Goal: Task Accomplishment & Management: Complete application form

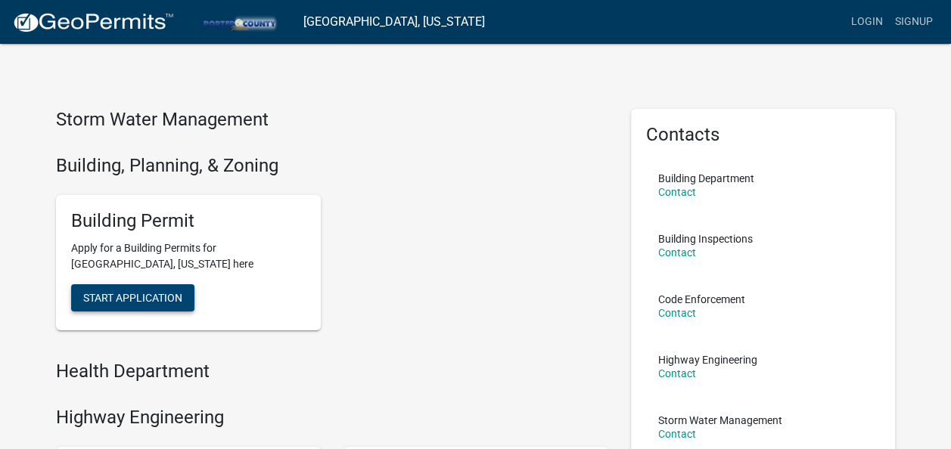
click at [145, 301] on span "Start Application" at bounding box center [132, 298] width 99 height 12
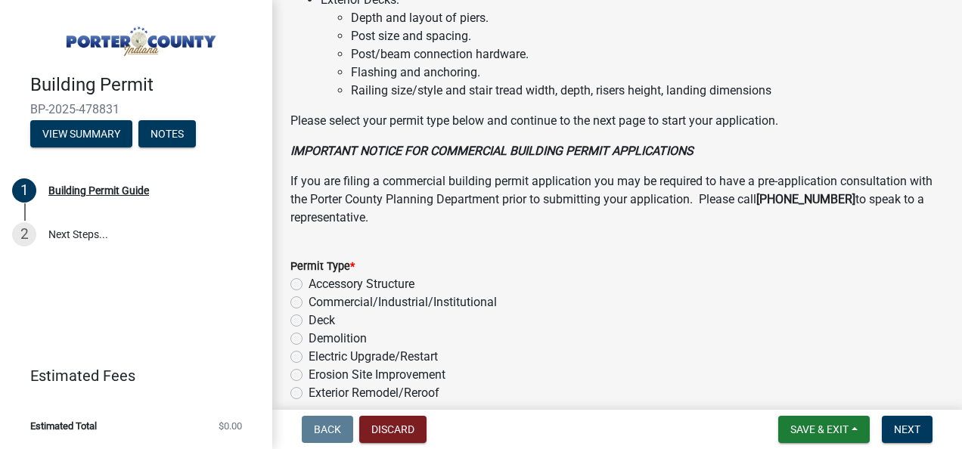
scroll to position [1250, 0]
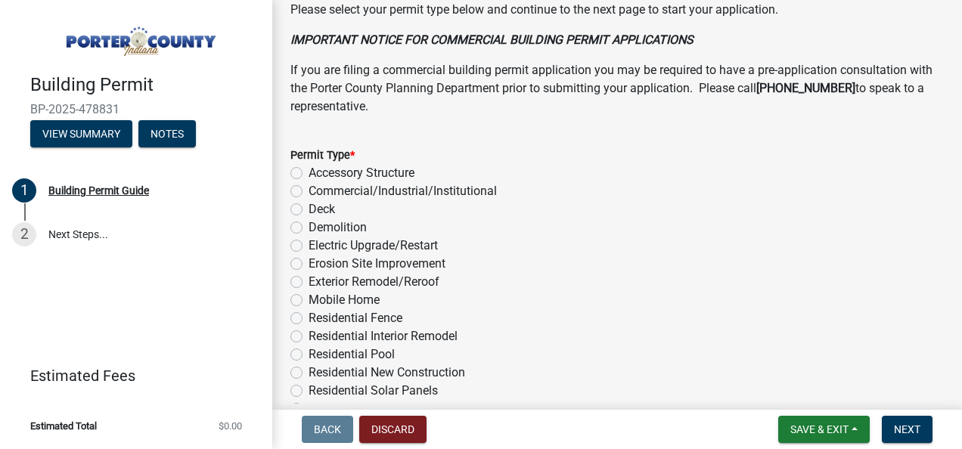
click at [309, 346] on label "Residential Interior Remodel" at bounding box center [383, 336] width 149 height 18
click at [309, 337] on input "Residential Interior Remodel" at bounding box center [314, 332] width 10 height 10
radio input "true"
click at [903, 436] on span "Next" at bounding box center [907, 430] width 26 height 12
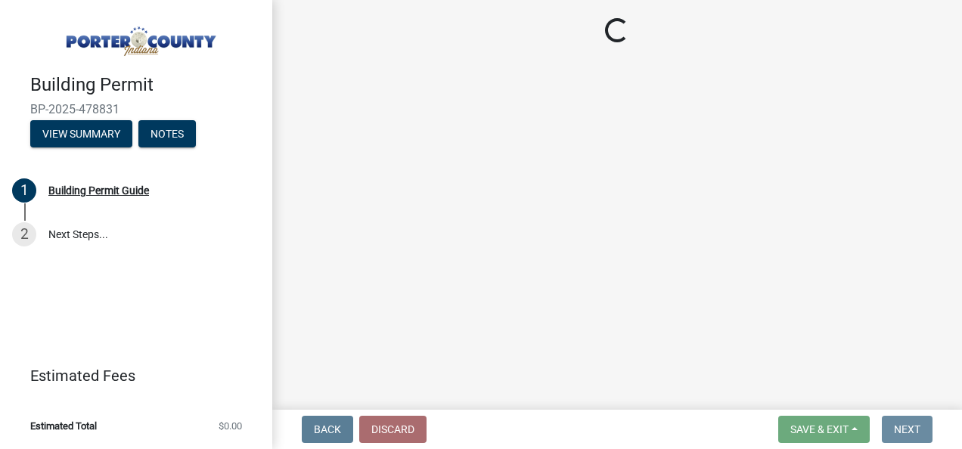
scroll to position [0, 0]
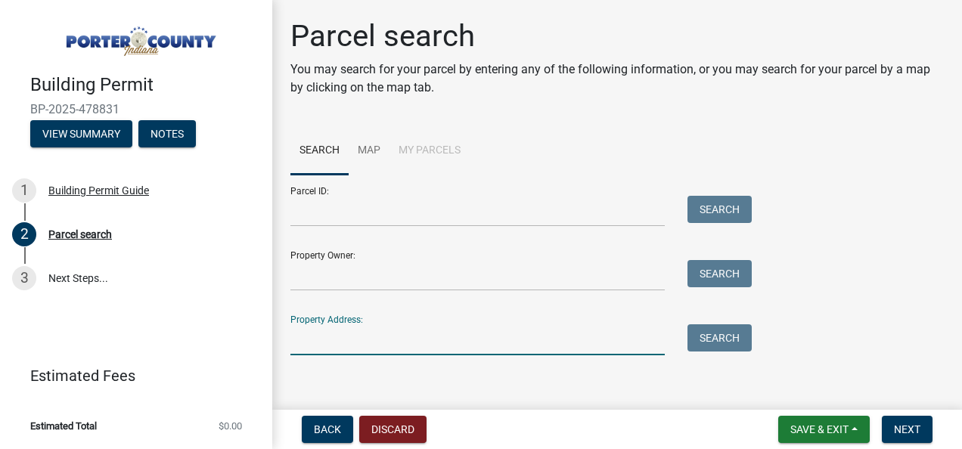
click at [309, 333] on input "Property Address:" at bounding box center [477, 339] width 374 height 31
type input "[STREET_ADDRESS]"
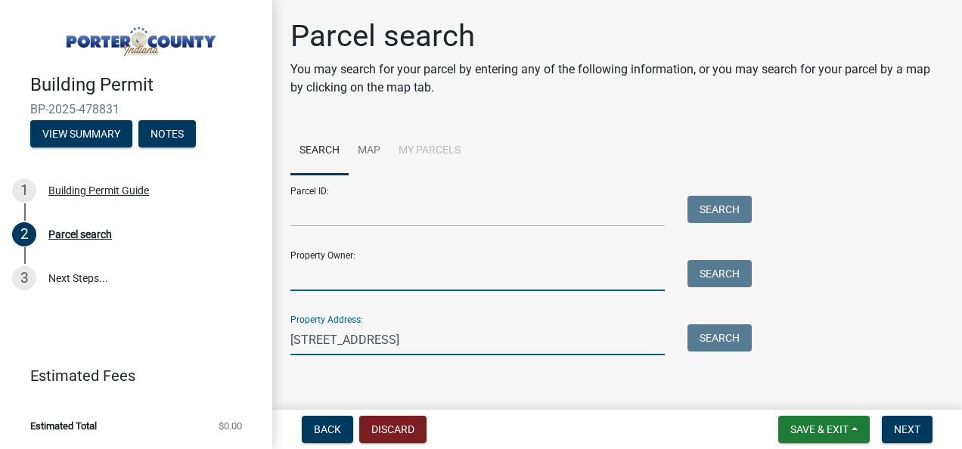
type input "[PERSON_NAME]"
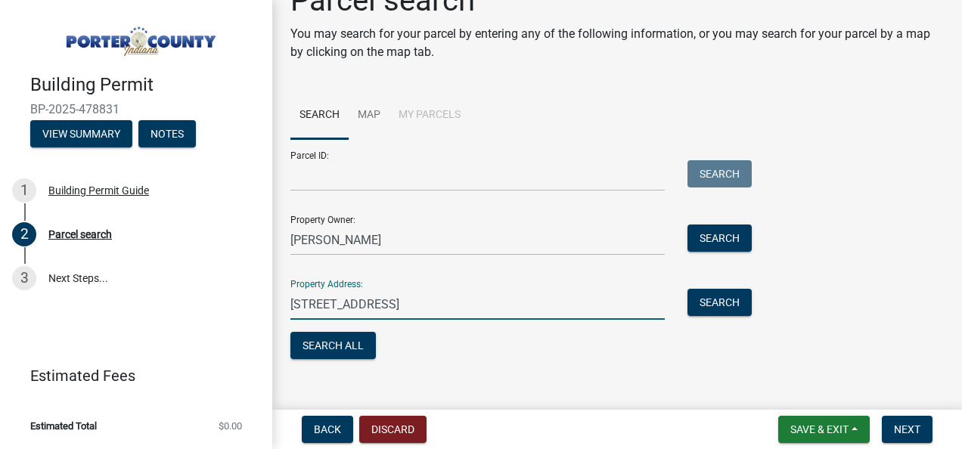
scroll to position [54, 0]
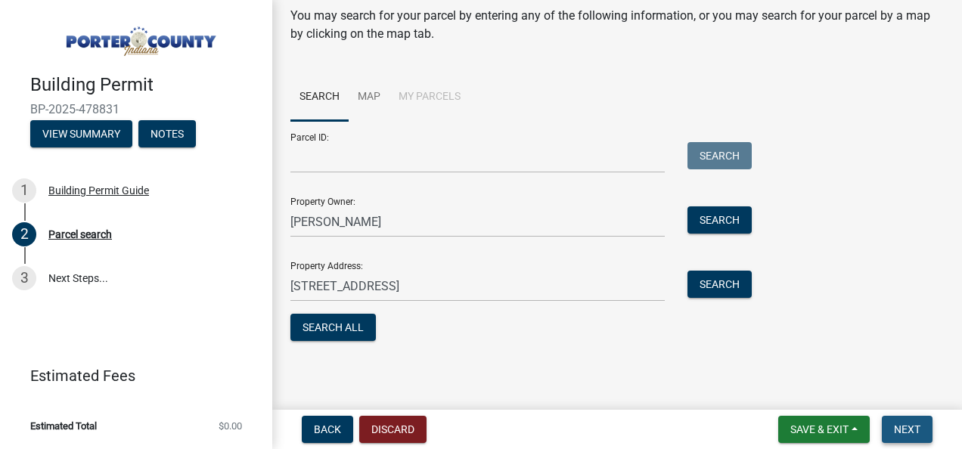
click at [908, 436] on button "Next" at bounding box center [907, 429] width 51 height 27
click at [904, 430] on span "Next" at bounding box center [907, 430] width 26 height 12
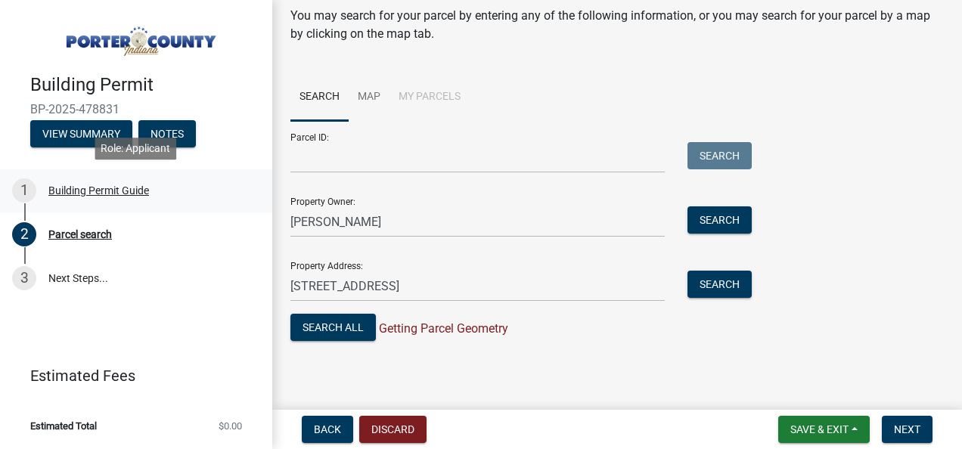
click at [74, 192] on div "Building Permit Guide" at bounding box center [98, 190] width 101 height 11
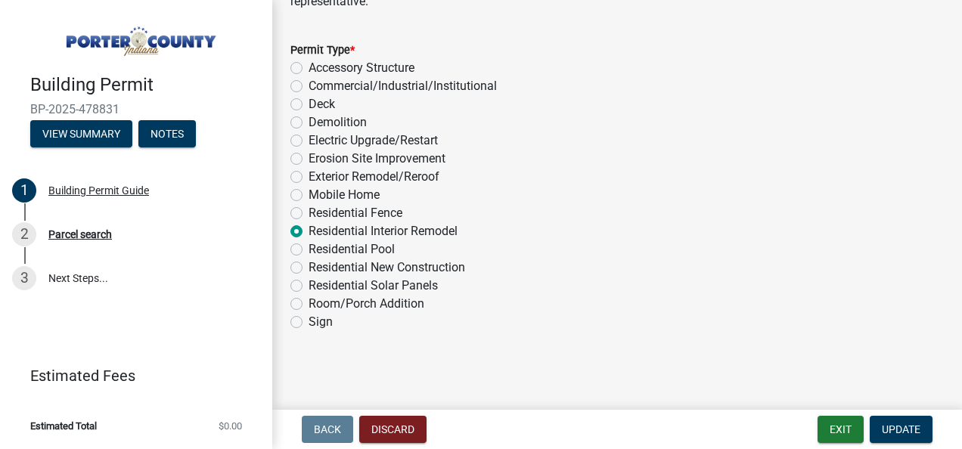
scroll to position [1373, 0]
click at [101, 233] on div "Parcel search" at bounding box center [80, 234] width 64 height 11
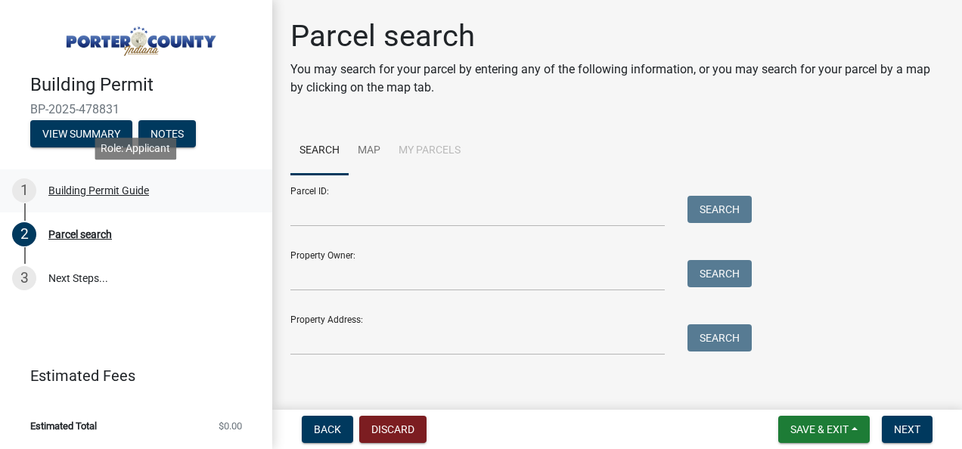
click at [80, 193] on div "Building Permit Guide" at bounding box center [98, 190] width 101 height 11
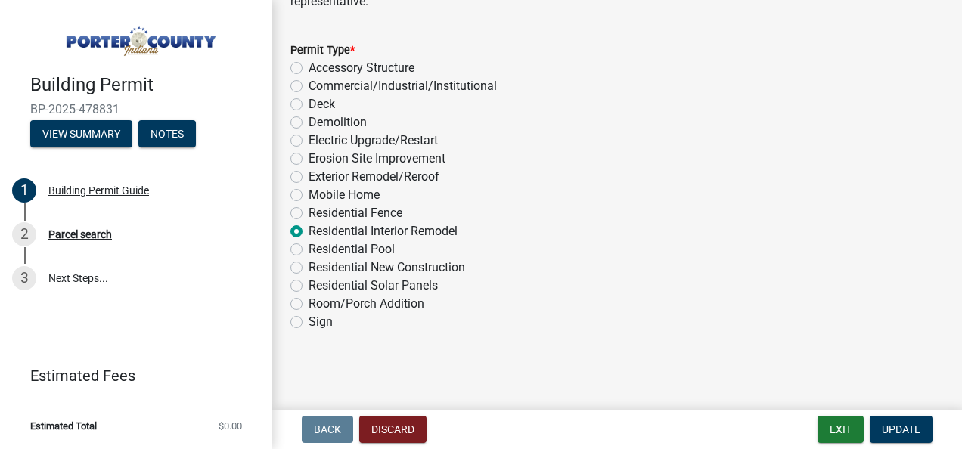
scroll to position [1373, 0]
click at [889, 435] on span "Update" at bounding box center [901, 430] width 39 height 12
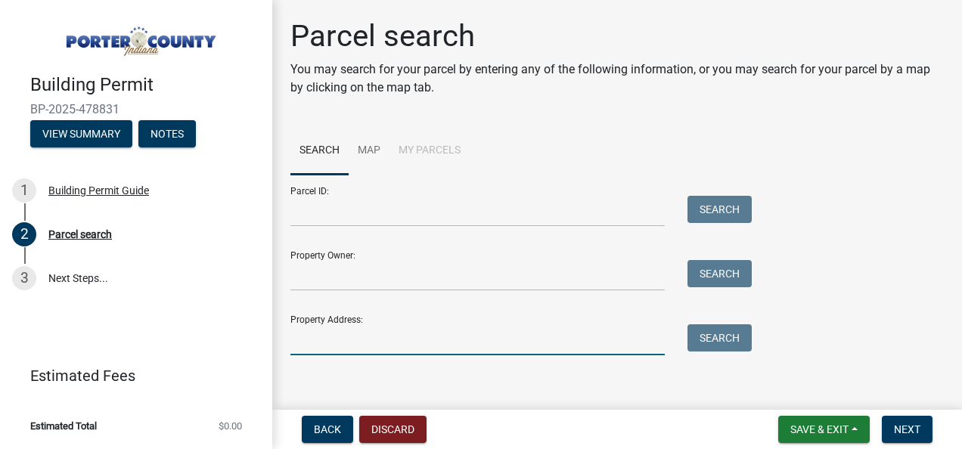
click at [341, 340] on input "Property Address:" at bounding box center [477, 339] width 374 height 31
type input "[STREET_ADDRESS]"
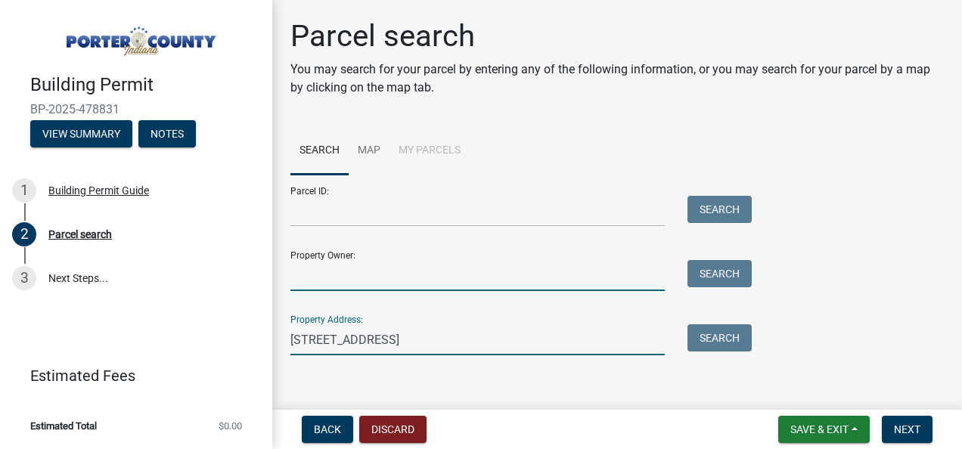
type input "[PERSON_NAME]"
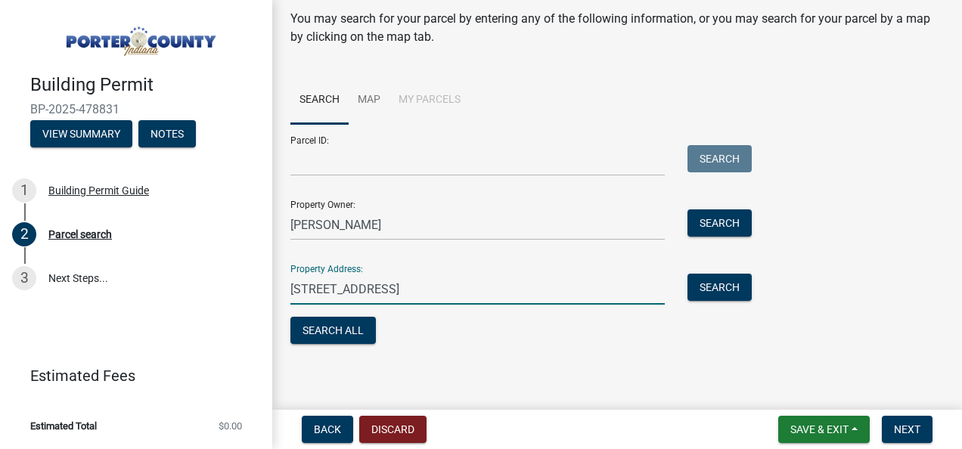
scroll to position [54, 0]
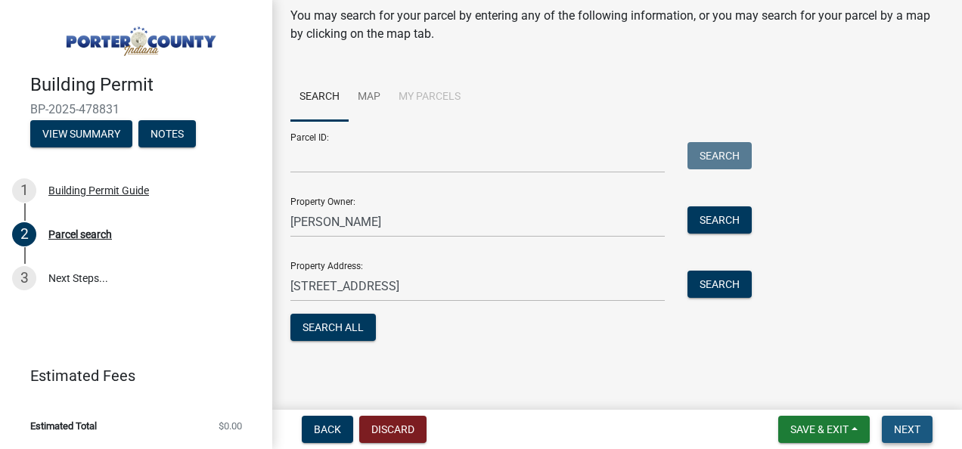
click at [914, 425] on span "Next" at bounding box center [907, 430] width 26 height 12
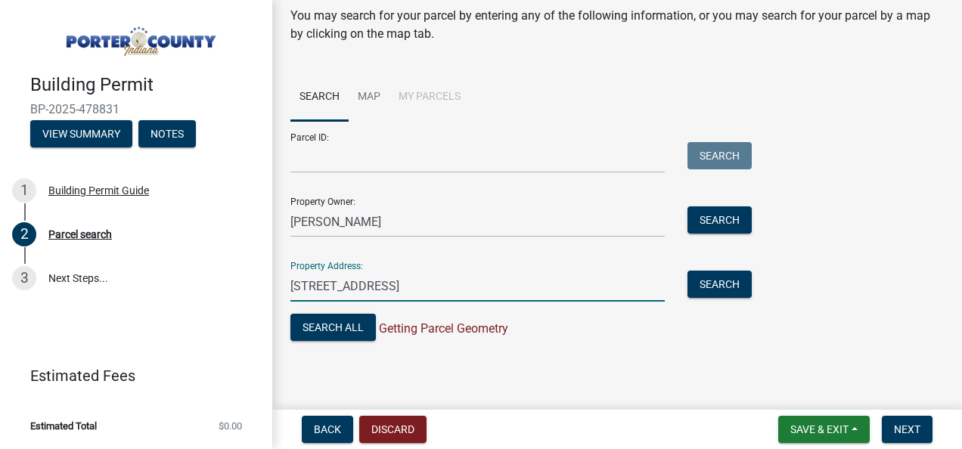
click at [380, 283] on input "[STREET_ADDRESS]" at bounding box center [477, 286] width 374 height 31
type input "[STREET_ADDRESS]"
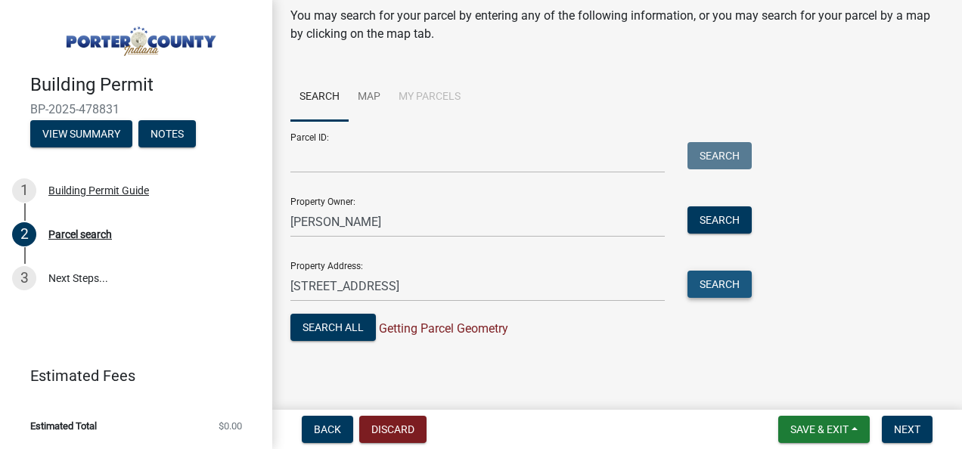
click at [713, 282] on button "Search" at bounding box center [719, 284] width 64 height 27
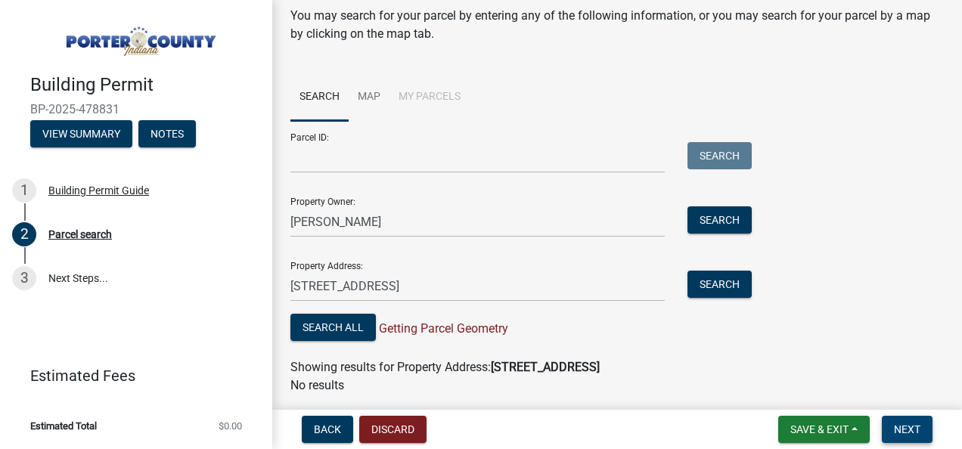
click at [913, 426] on span "Next" at bounding box center [907, 430] width 26 height 12
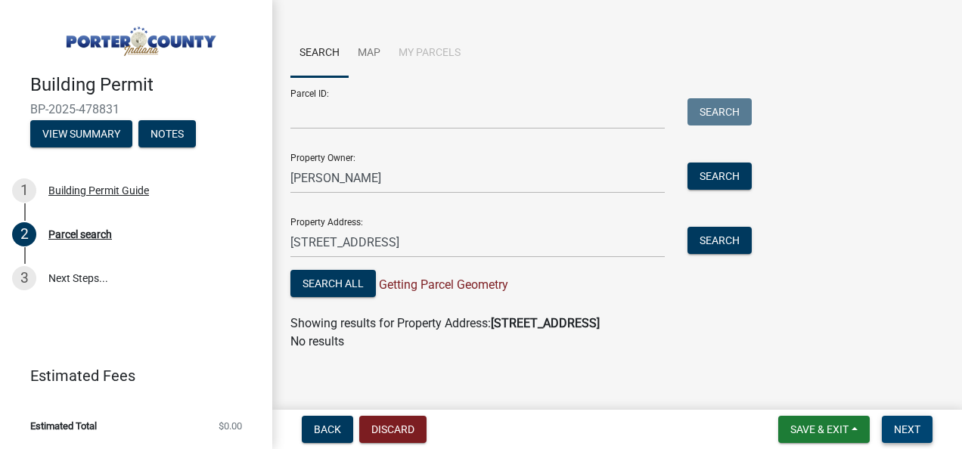
scroll to position [104, 0]
